Goal: Task Accomplishment & Management: Manage account settings

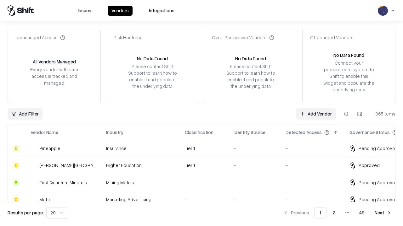
click at [315, 114] on link "Add Vendor" at bounding box center [315, 113] width 39 height 11
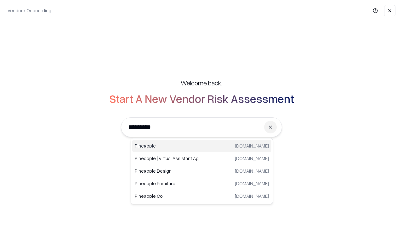
click at [202, 146] on div "Pineapple [DOMAIN_NAME]" at bounding box center [201, 146] width 139 height 13
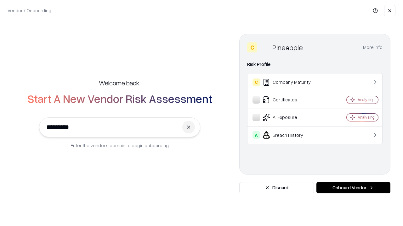
type input "*********"
click at [353, 188] on button "Onboard Vendor" at bounding box center [353, 187] width 74 height 11
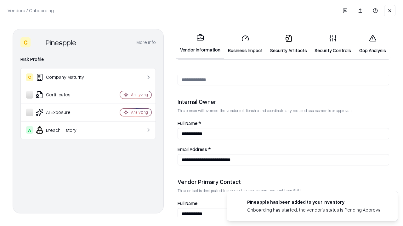
scroll to position [326, 0]
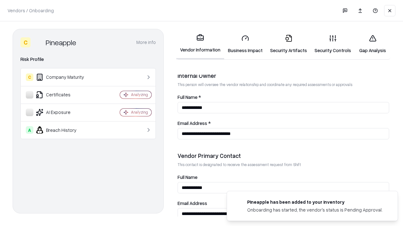
click at [245, 44] on link "Business Impact" at bounding box center [245, 44] width 42 height 29
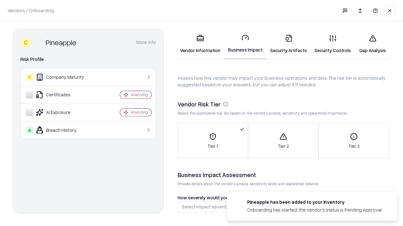
click at [288, 44] on link "Security Artifacts" at bounding box center [288, 44] width 44 height 29
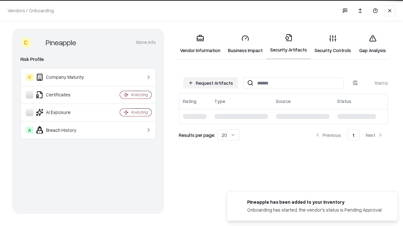
click at [210, 83] on button "Request Artifacts" at bounding box center [210, 82] width 55 height 11
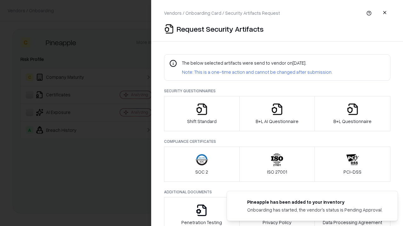
click at [201, 114] on icon "button" at bounding box center [201, 109] width 13 height 13
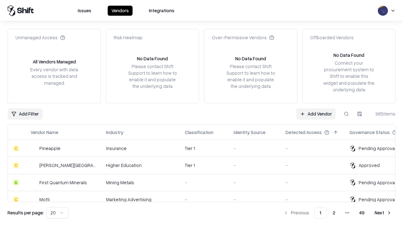
click at [315, 114] on link "Add Vendor" at bounding box center [315, 113] width 39 height 11
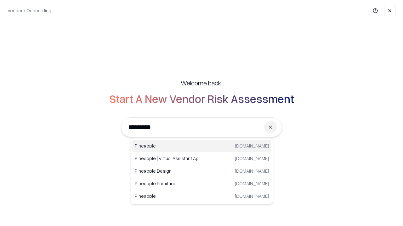
click at [202, 146] on div "Pineapple [DOMAIN_NAME]" at bounding box center [201, 146] width 139 height 13
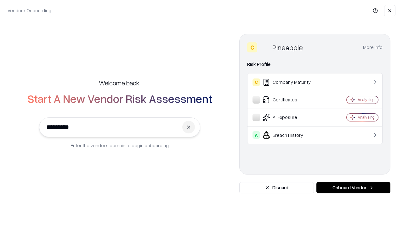
type input "*********"
click at [353, 188] on button "Onboard Vendor" at bounding box center [353, 187] width 74 height 11
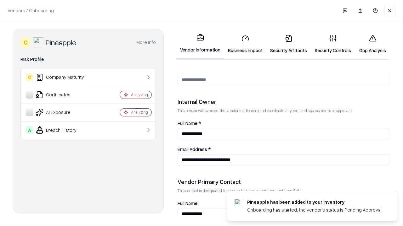
scroll to position [326, 0]
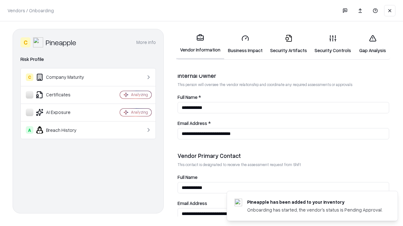
click at [372, 44] on link "Gap Analysis" at bounding box center [372, 44] width 36 height 29
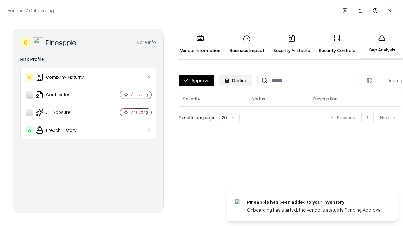
click at [196, 81] on button "Approve" at bounding box center [197, 80] width 36 height 11
